Goal: Submit feedback/report problem

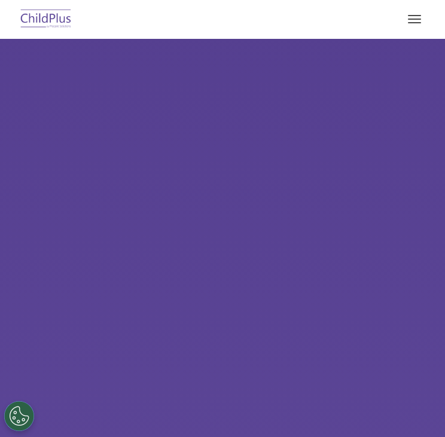
select select "MEDIUM"
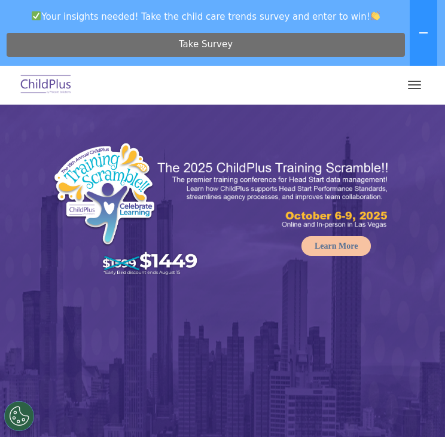
click at [47, 29] on div "Take Survey" at bounding box center [206, 44] width 403 height 33
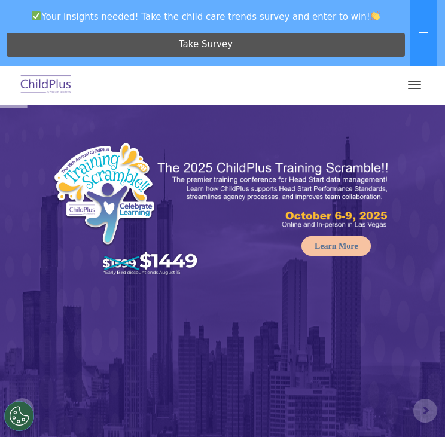
click at [50, 92] on img at bounding box center [46, 85] width 56 height 28
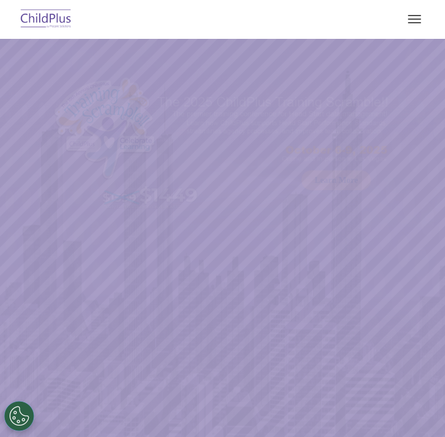
select select "MEDIUM"
